Goal: Find specific page/section

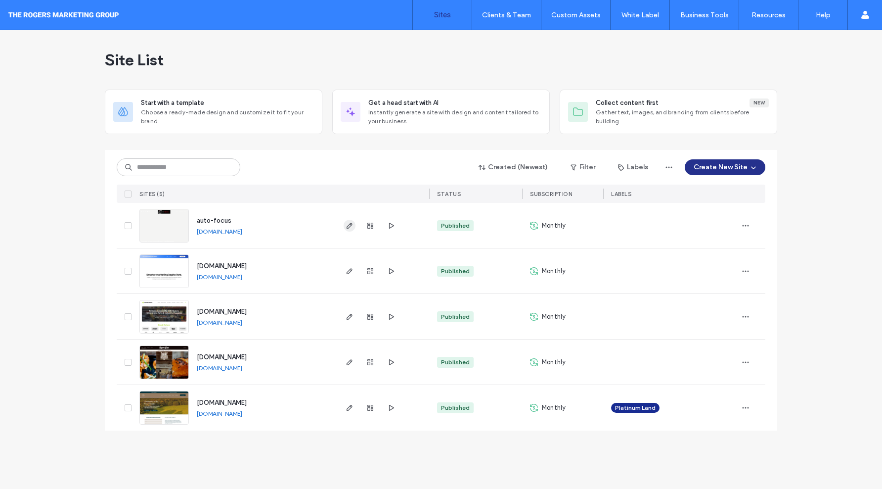
click at [353, 224] on icon "button" at bounding box center [350, 226] width 8 height 8
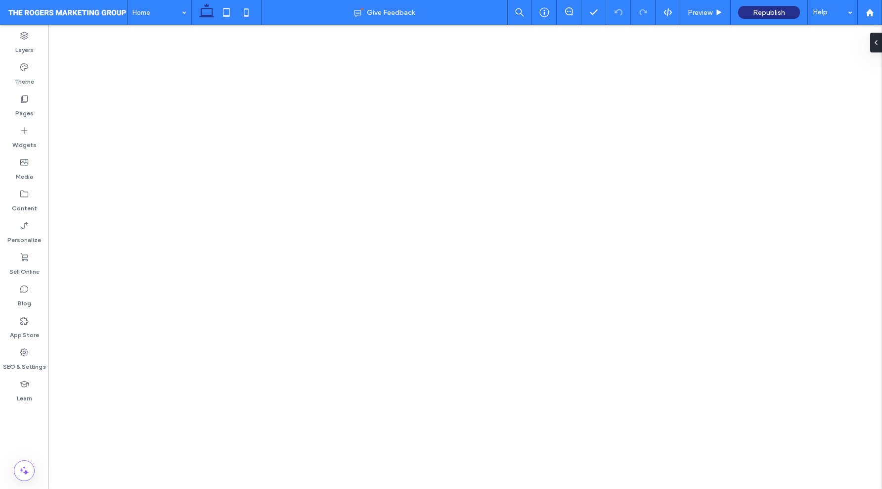
click at [23, 100] on icon at bounding box center [24, 99] width 10 height 10
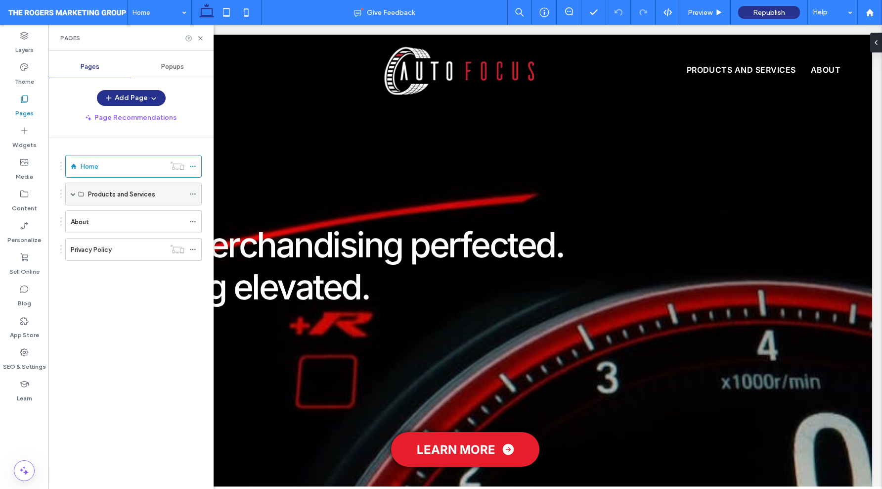
click at [70, 197] on div "Products and Services" at bounding box center [133, 194] width 137 height 23
click at [74, 193] on span at bounding box center [73, 193] width 5 height 5
click at [124, 218] on label "Dynamic Pages" at bounding box center [111, 216] width 46 height 17
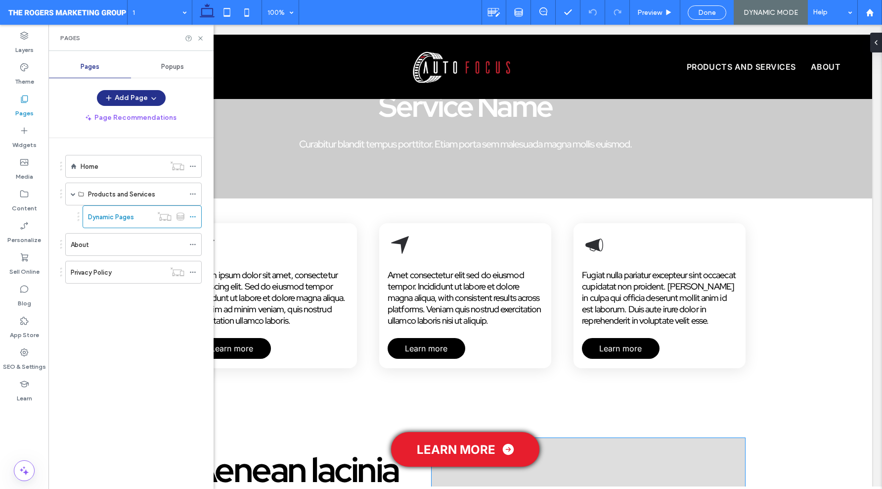
scroll to position [50, 0]
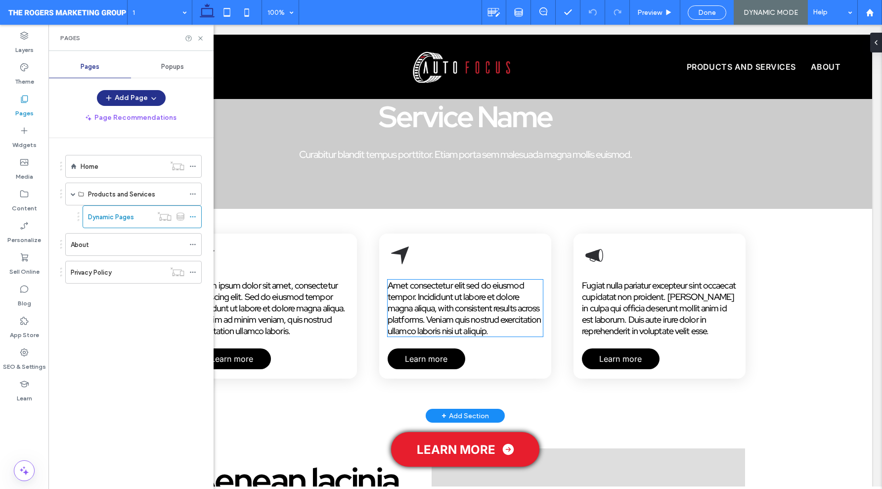
click at [487, 310] on span "Amet consectetur elit sed do eiusmod tempor. Incididunt ut labore et dolore mag…" at bounding box center [464, 307] width 153 height 57
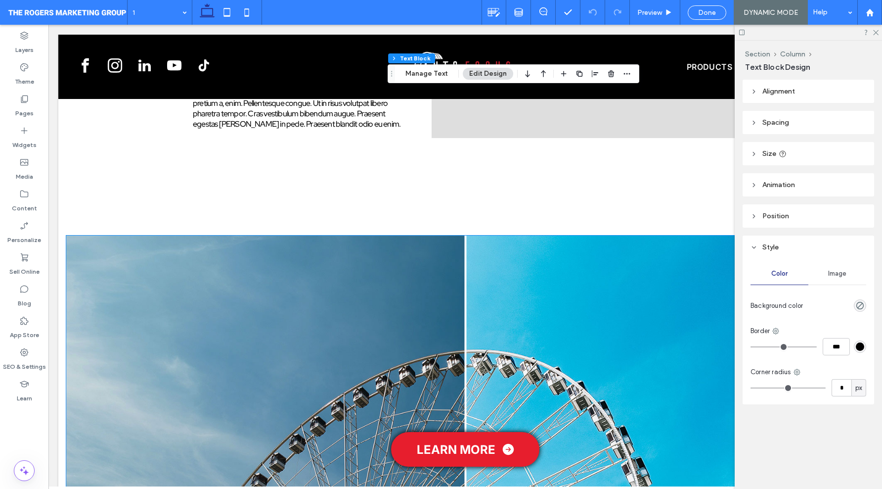
scroll to position [673, 0]
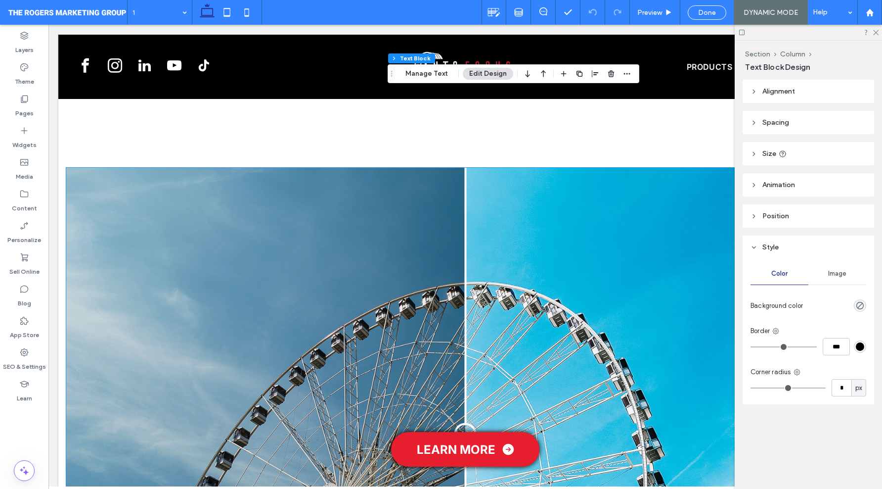
click at [470, 333] on div "Before After" at bounding box center [465, 434] width 798 height 532
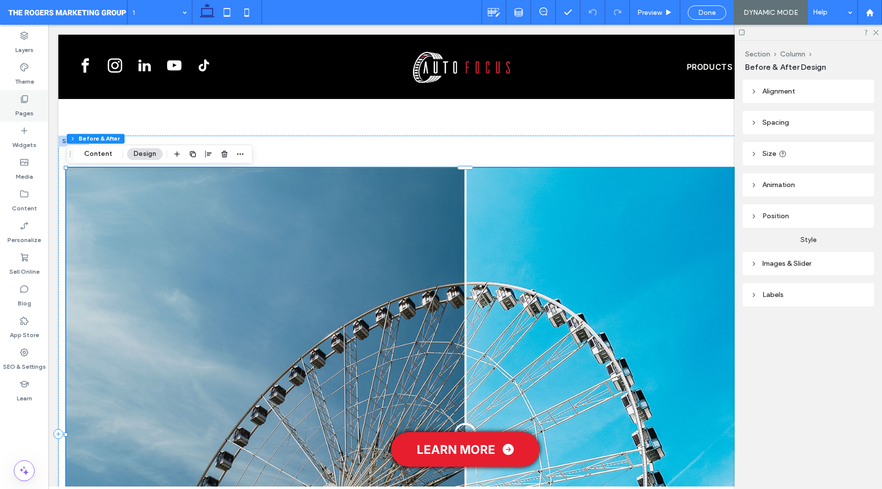
click at [22, 105] on label "Pages" at bounding box center [24, 111] width 18 height 14
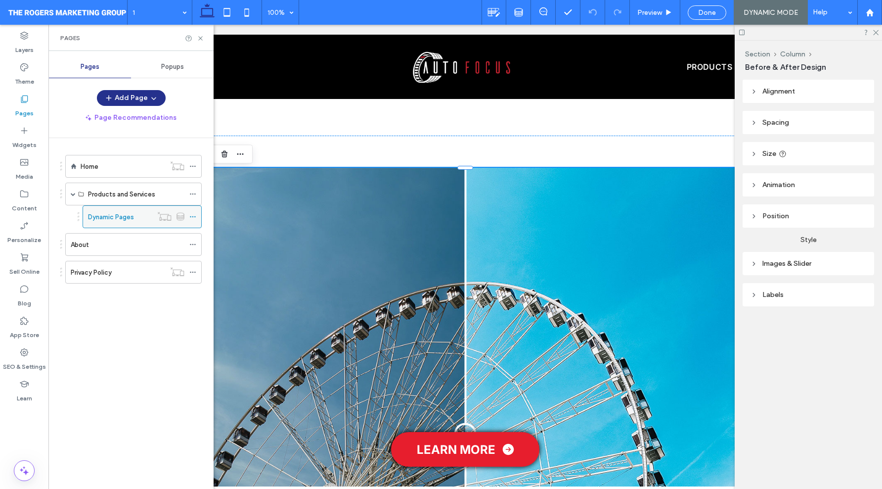
click at [192, 217] on use at bounding box center [192, 216] width 5 height 1
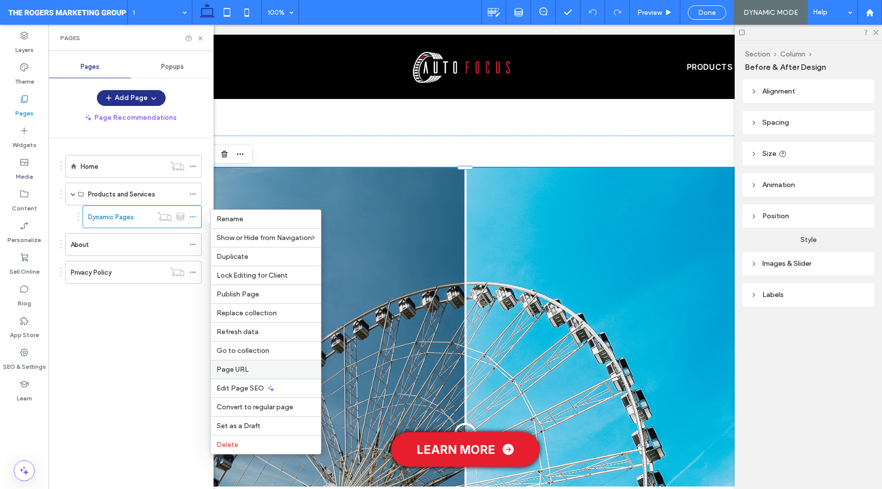
click at [272, 368] on label "Page URL" at bounding box center [266, 369] width 98 height 8
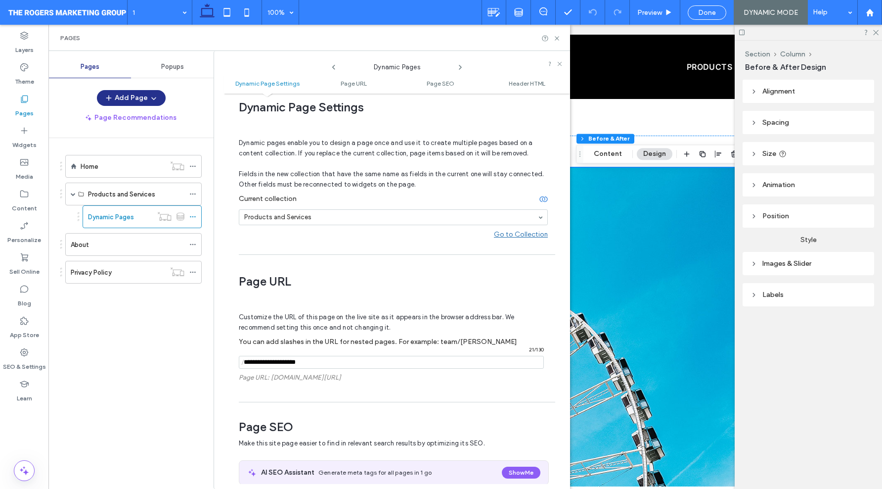
scroll to position [0, 0]
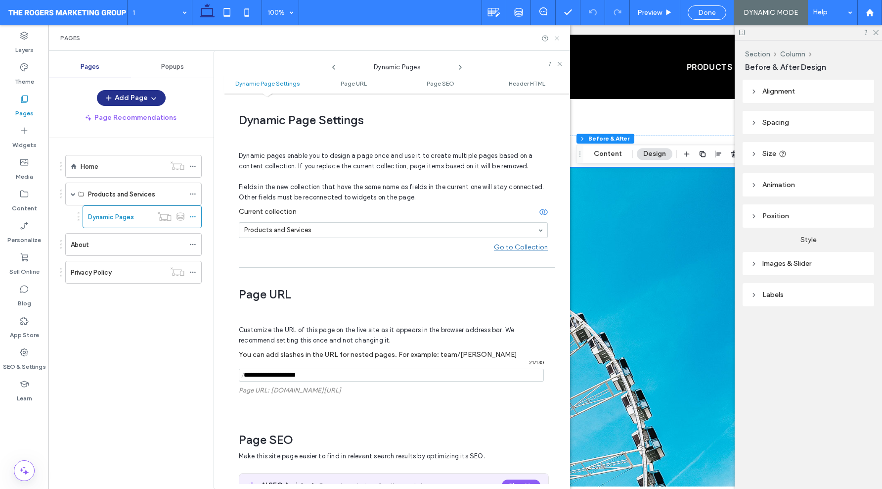
click at [556, 39] on icon at bounding box center [556, 38] width 7 height 7
